Goal: Navigation & Orientation: Find specific page/section

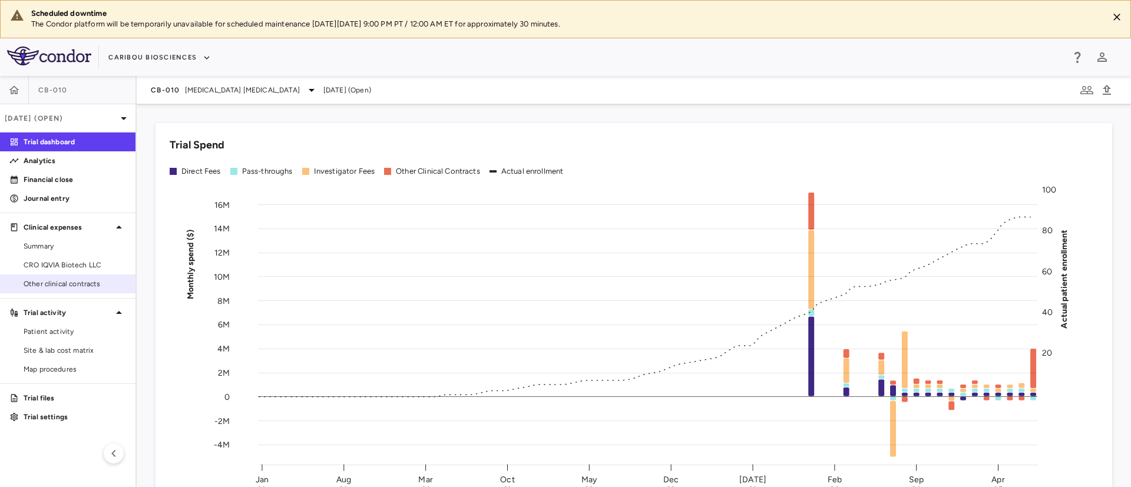
click at [63, 286] on span "Other clinical contracts" at bounding box center [75, 284] width 103 height 11
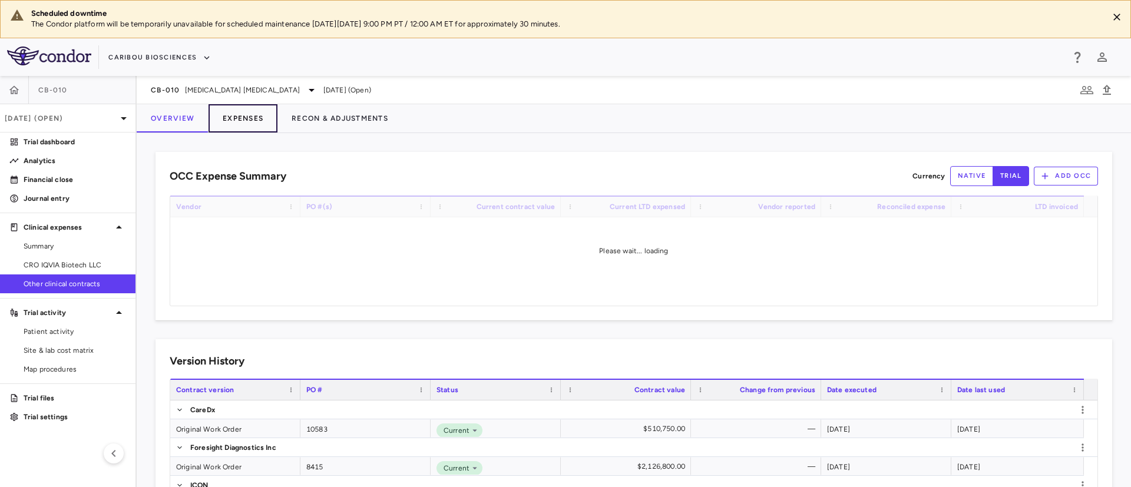
click at [242, 113] on button "Expenses" at bounding box center [243, 118] width 69 height 28
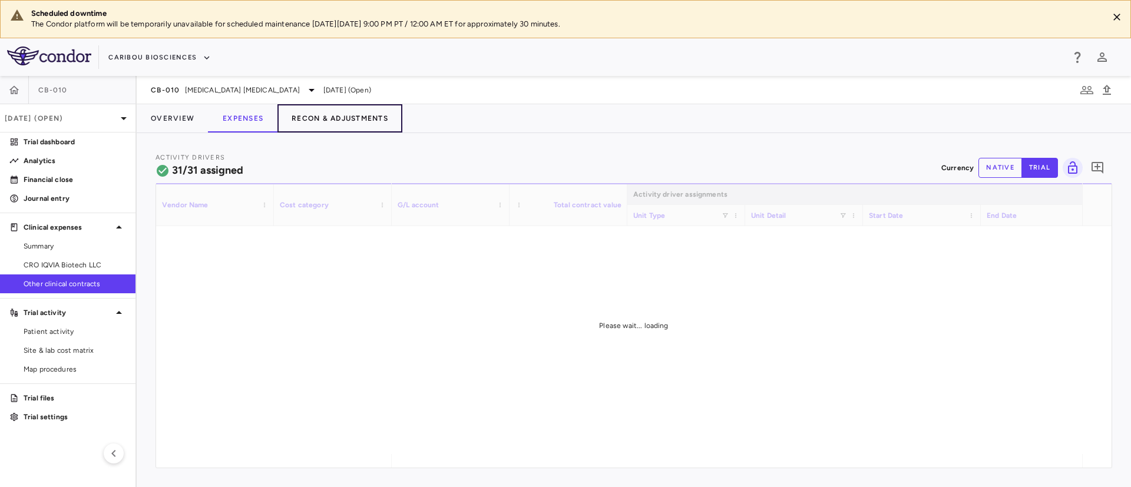
click at [362, 117] on button "Recon & Adjustments" at bounding box center [340, 118] width 125 height 28
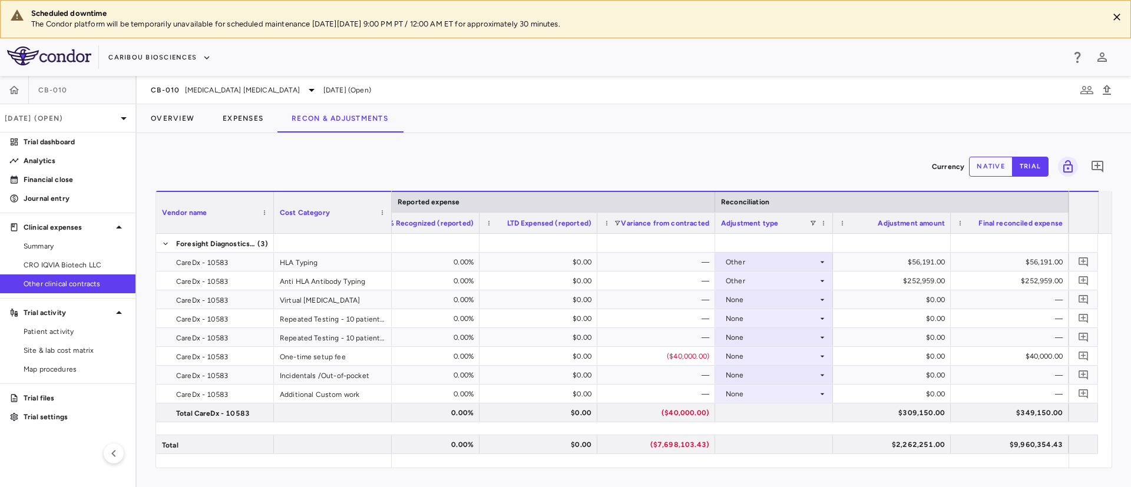
scroll to position [572, 0]
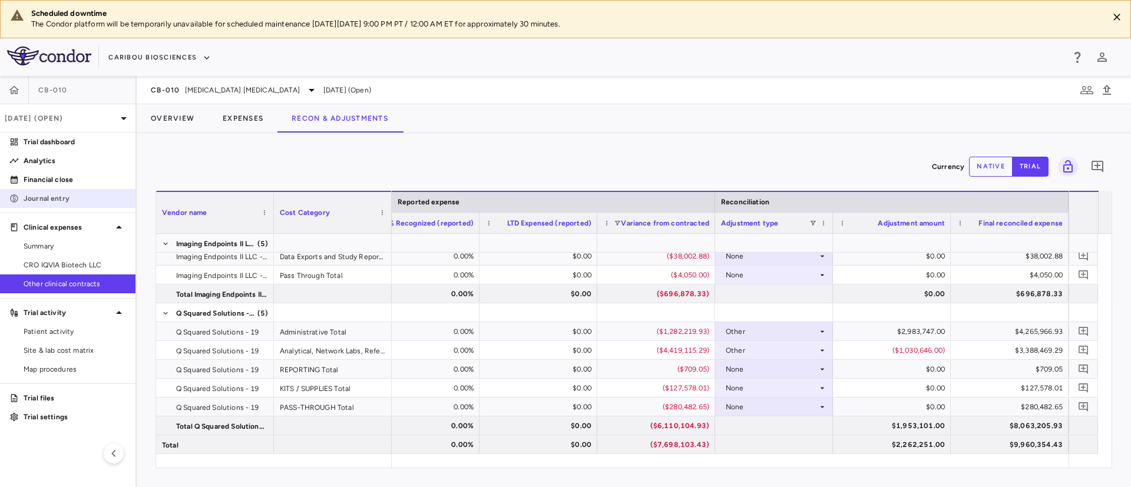
click at [46, 193] on p "Journal entry" at bounding box center [75, 198] width 103 height 11
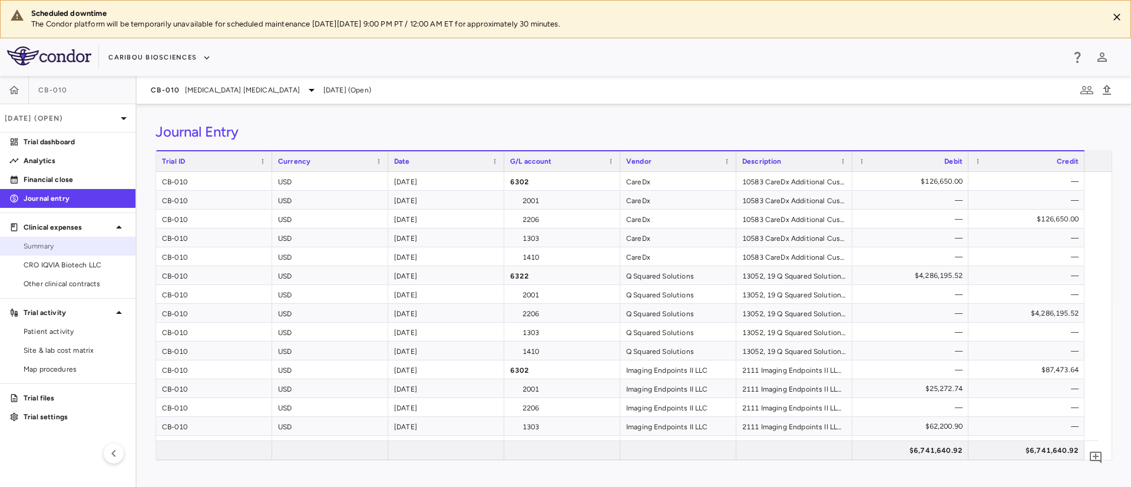
click at [32, 242] on span "Summary" at bounding box center [75, 246] width 103 height 11
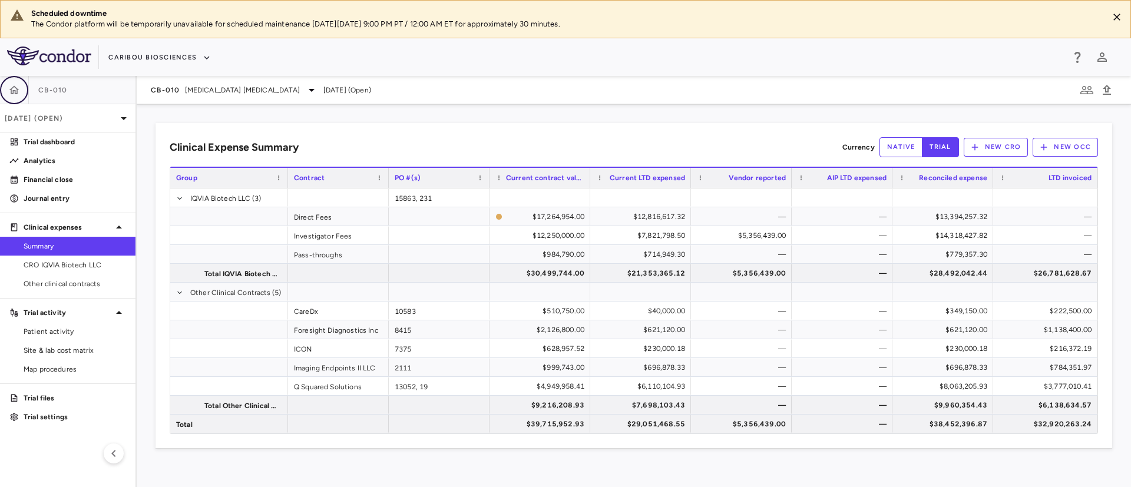
click at [18, 93] on icon "button" at bounding box center [14, 90] width 12 height 12
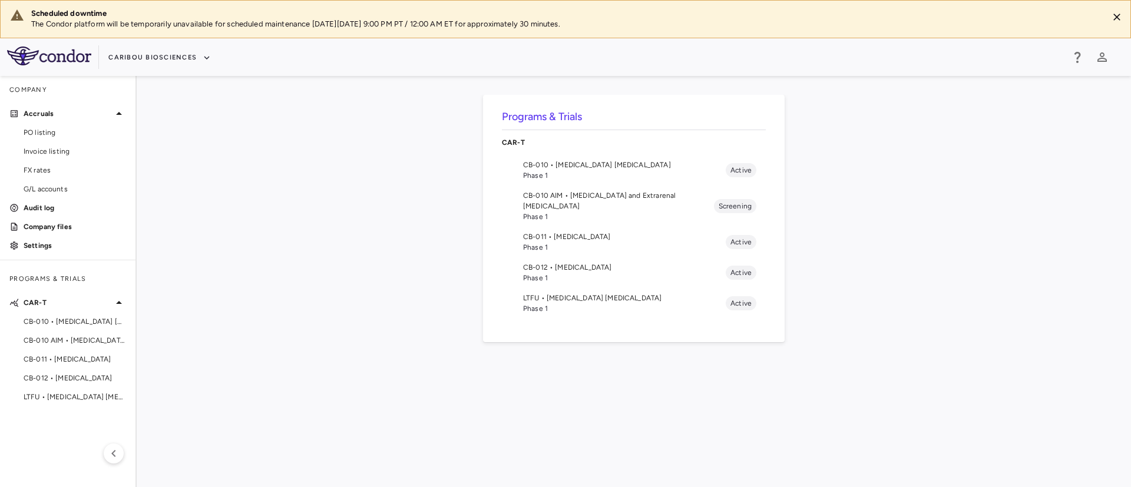
click at [570, 262] on span "CB-012 • [MEDICAL_DATA]" at bounding box center [624, 267] width 203 height 11
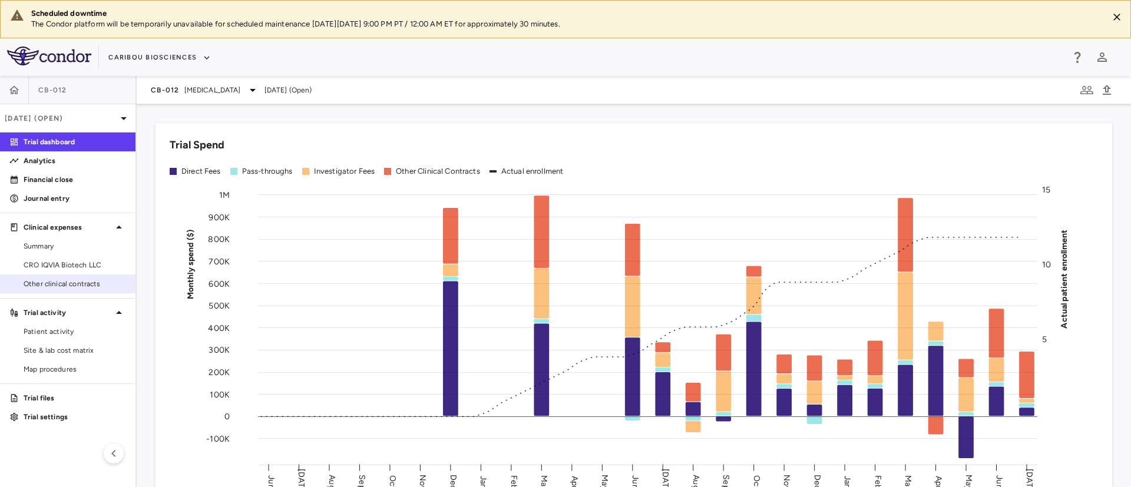
click at [62, 288] on span "Other clinical contracts" at bounding box center [75, 284] width 103 height 11
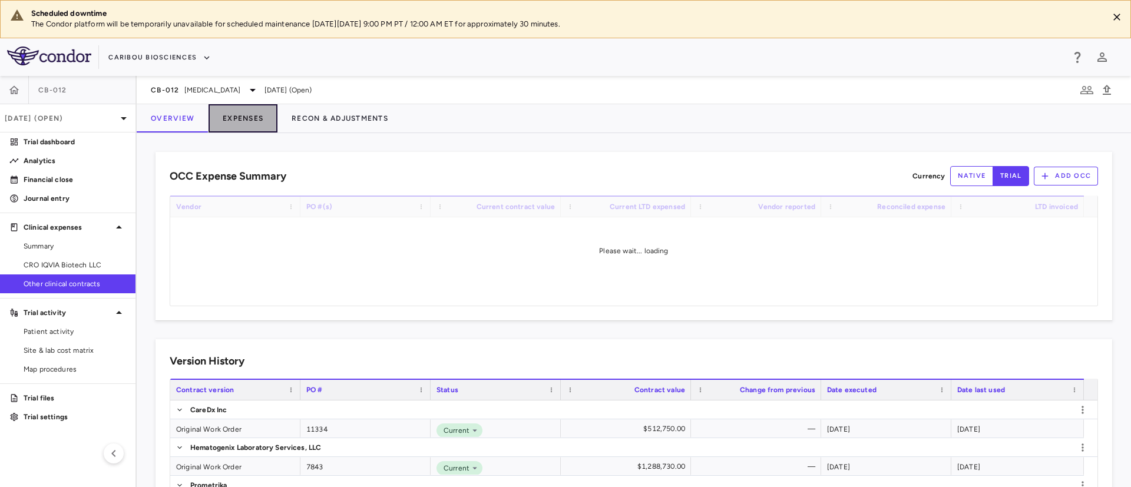
click at [239, 118] on button "Expenses" at bounding box center [243, 118] width 69 height 28
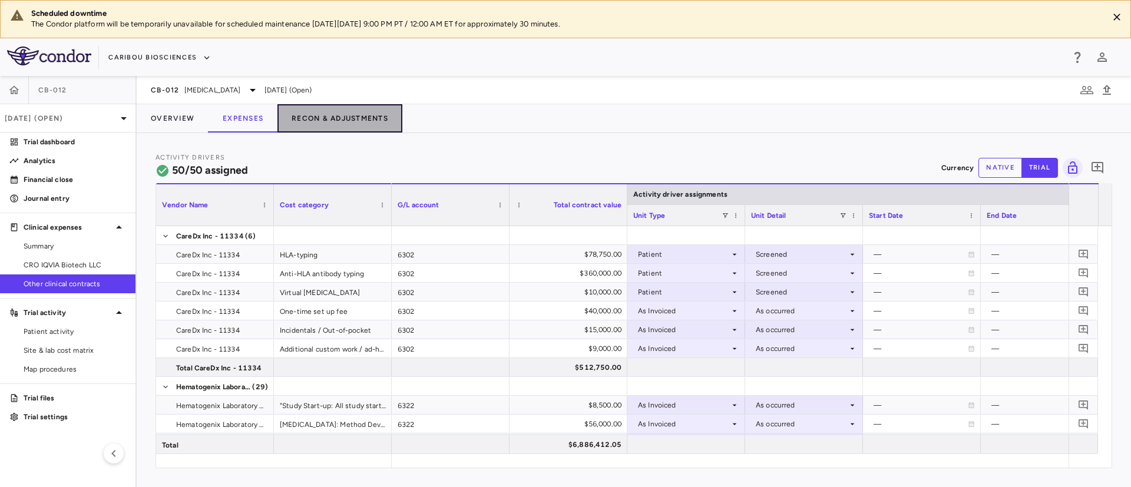
click at [365, 118] on button "Recon & Adjustments" at bounding box center [340, 118] width 125 height 28
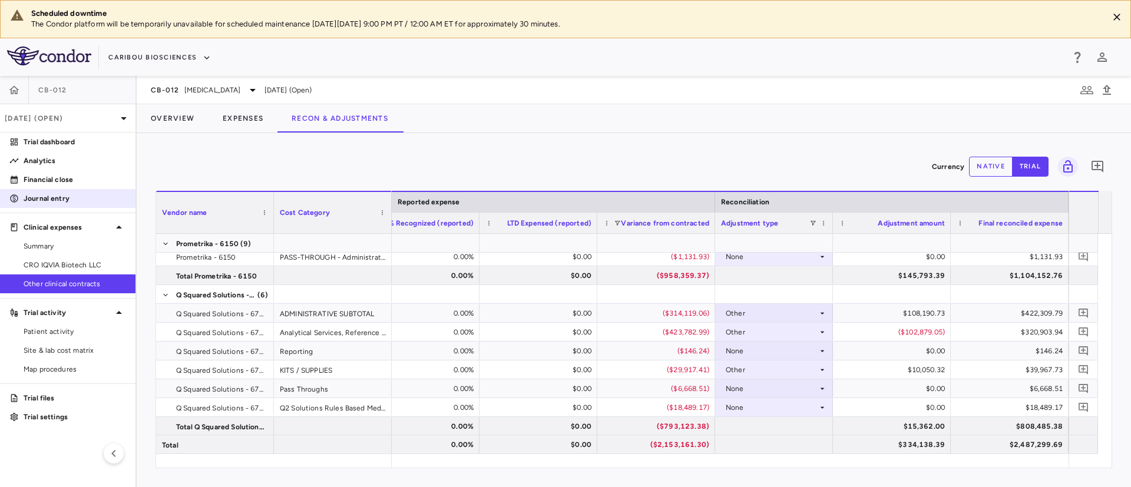
click at [53, 193] on p "Journal entry" at bounding box center [75, 198] width 103 height 11
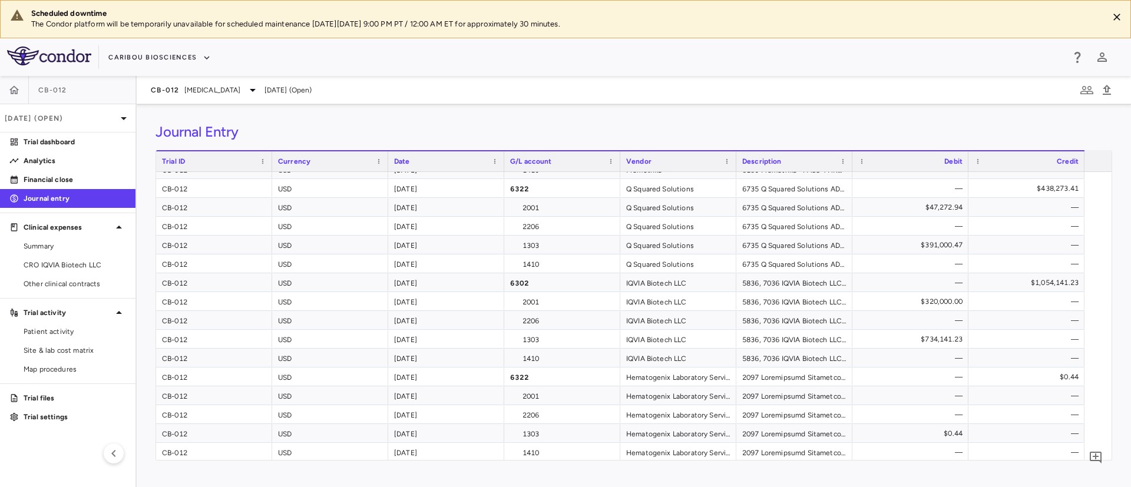
scroll to position [202, 0]
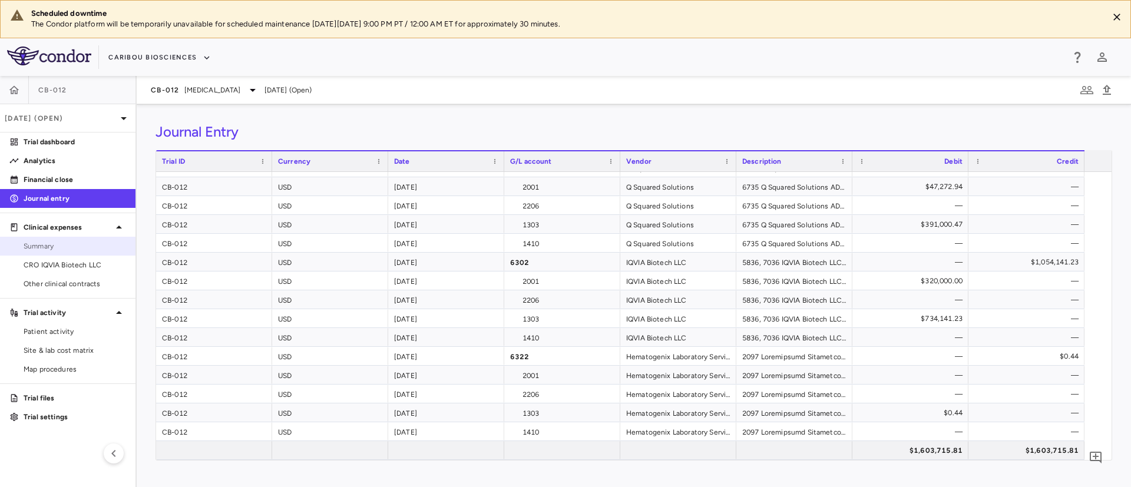
click at [49, 254] on link "Summary" at bounding box center [68, 246] width 136 height 18
